Goal: Task Accomplishment & Management: Manage account settings

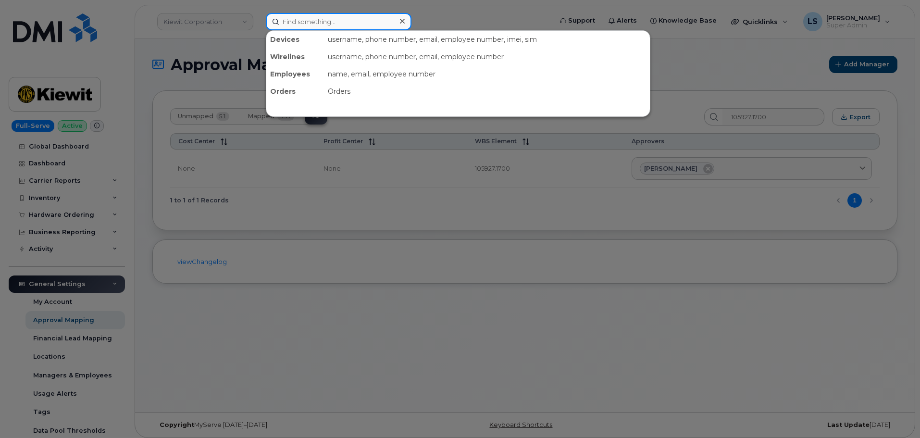
click at [387, 22] on input at bounding box center [339, 21] width 146 height 17
paste input "[PERSON_NAME][EMAIL_ADDRESS][DOMAIN_NAME]."
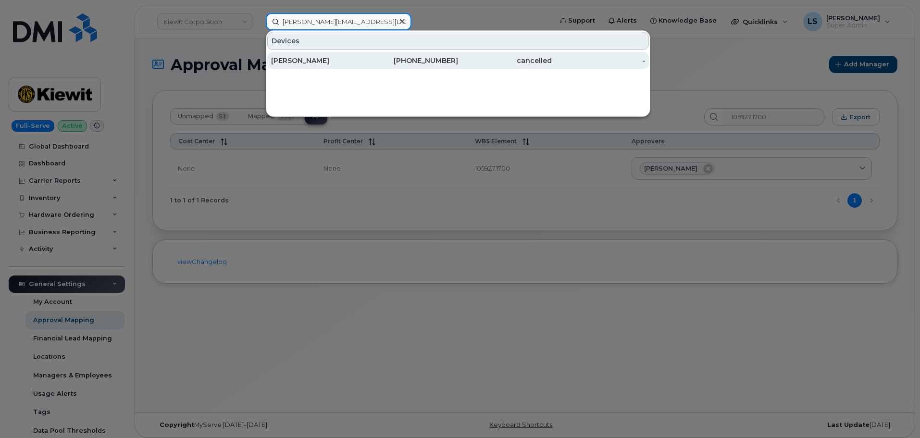
type input "[PERSON_NAME][EMAIL_ADDRESS][DOMAIN_NAME]"
drag, startPoint x: 468, startPoint y: 59, endPoint x: 526, endPoint y: 62, distance: 57.7
click at [468, 59] on div "cancelled" at bounding box center [505, 61] width 94 height 10
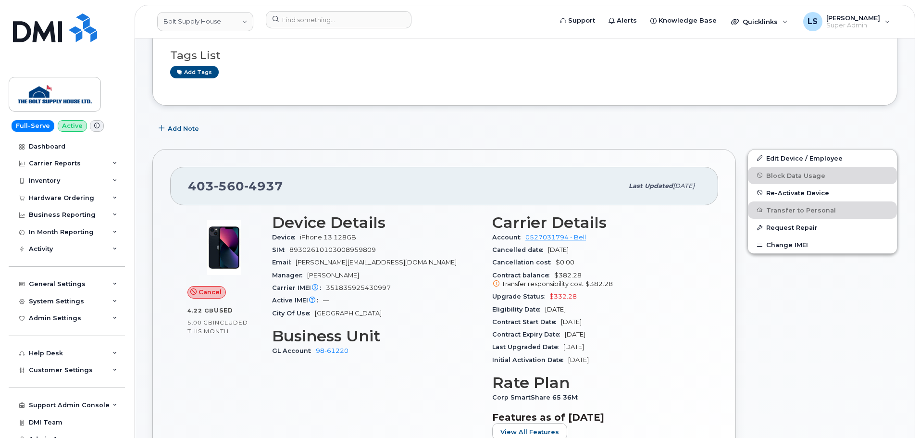
scroll to position [144, 0]
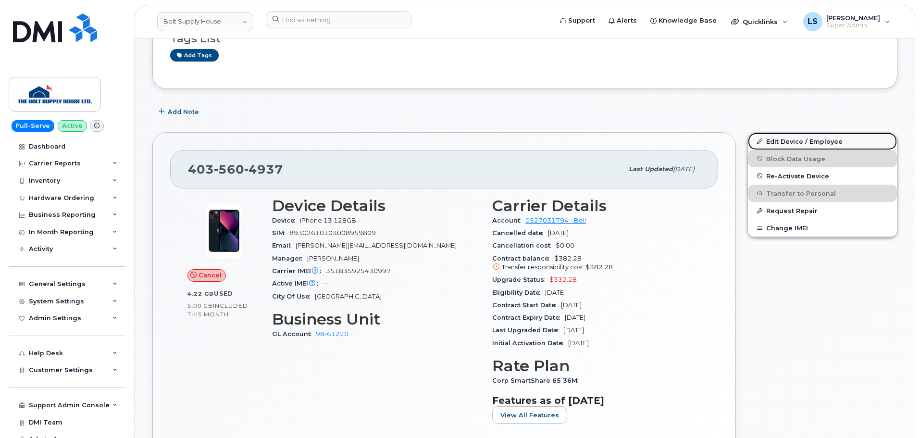
click at [813, 141] on link "Edit Device / Employee" at bounding box center [822, 141] width 149 height 17
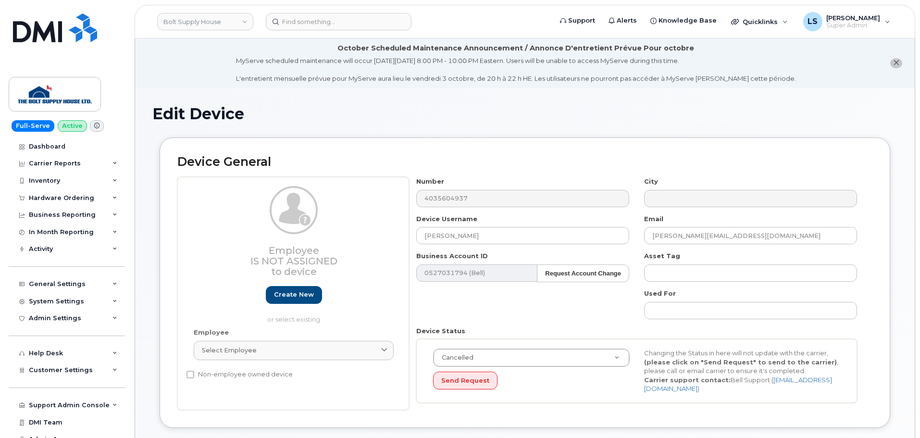
select select "35735878"
click at [96, 286] on div "General Settings" at bounding box center [67, 283] width 116 height 17
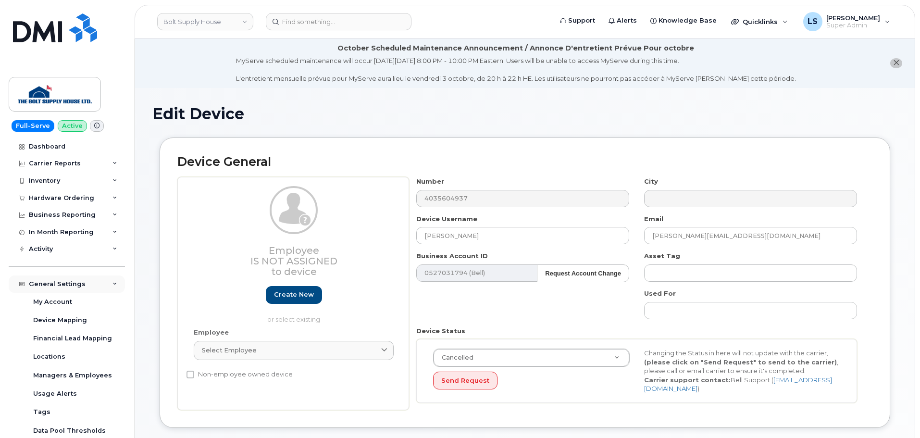
click at [96, 285] on div "General Settings" at bounding box center [67, 283] width 116 height 17
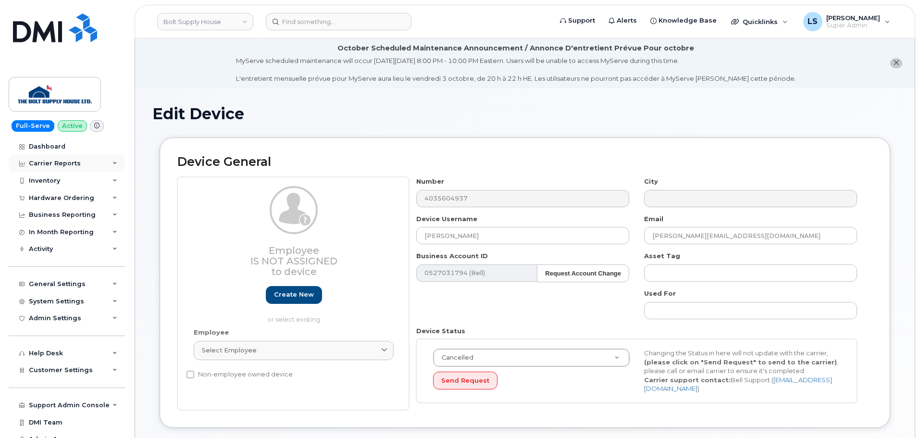
click at [93, 161] on div "Carrier Reports" at bounding box center [67, 163] width 116 height 17
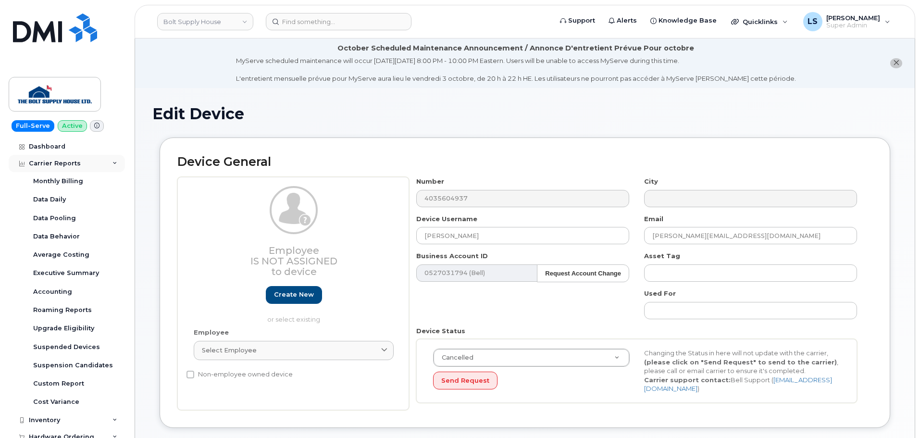
click at [93, 161] on div "Carrier Reports" at bounding box center [67, 163] width 116 height 17
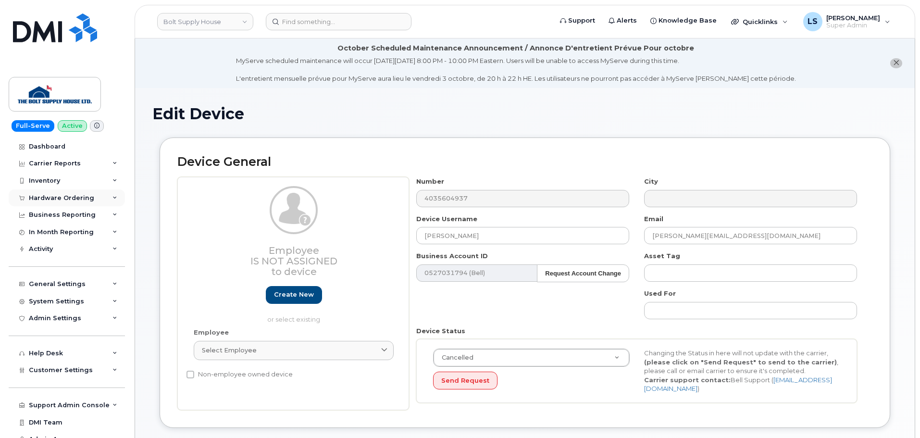
click at [102, 197] on div "Hardware Ordering" at bounding box center [67, 197] width 116 height 17
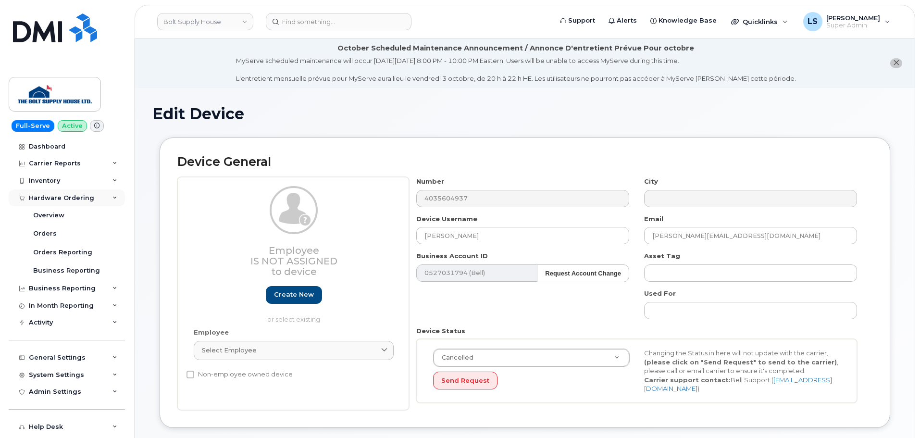
click at [102, 197] on div "Hardware Ordering" at bounding box center [67, 197] width 116 height 17
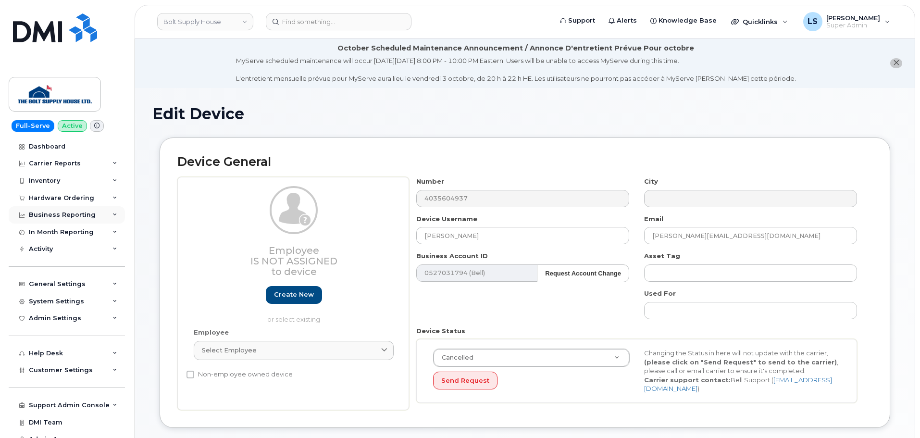
click at [103, 218] on div "Business Reporting" at bounding box center [67, 214] width 116 height 17
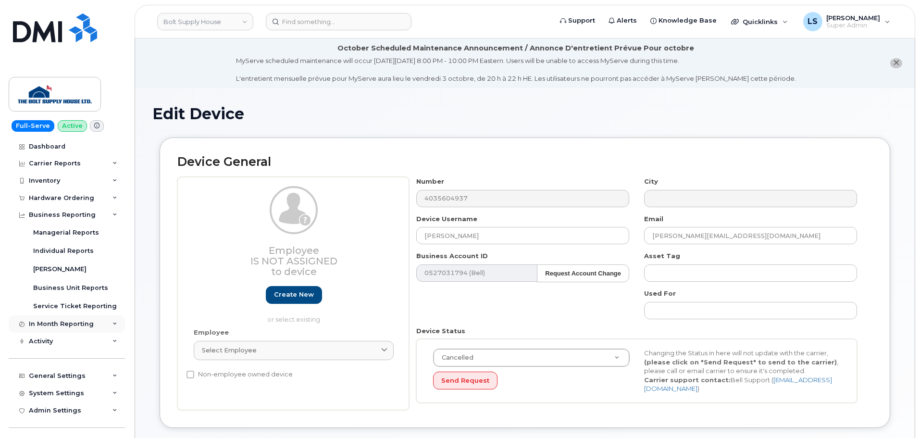
click at [83, 326] on div "In Month Reporting" at bounding box center [61, 324] width 65 height 8
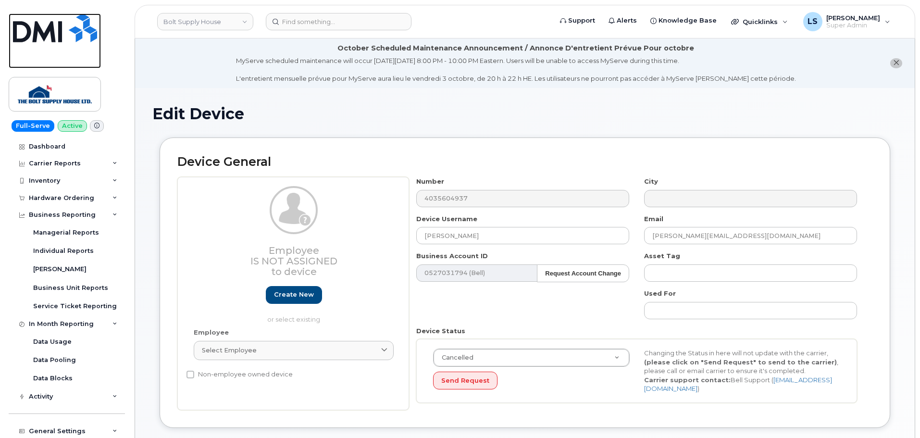
drag, startPoint x: 60, startPoint y: 32, endPoint x: 67, endPoint y: 3, distance: 29.7
click at [60, 32] on img at bounding box center [55, 27] width 84 height 29
